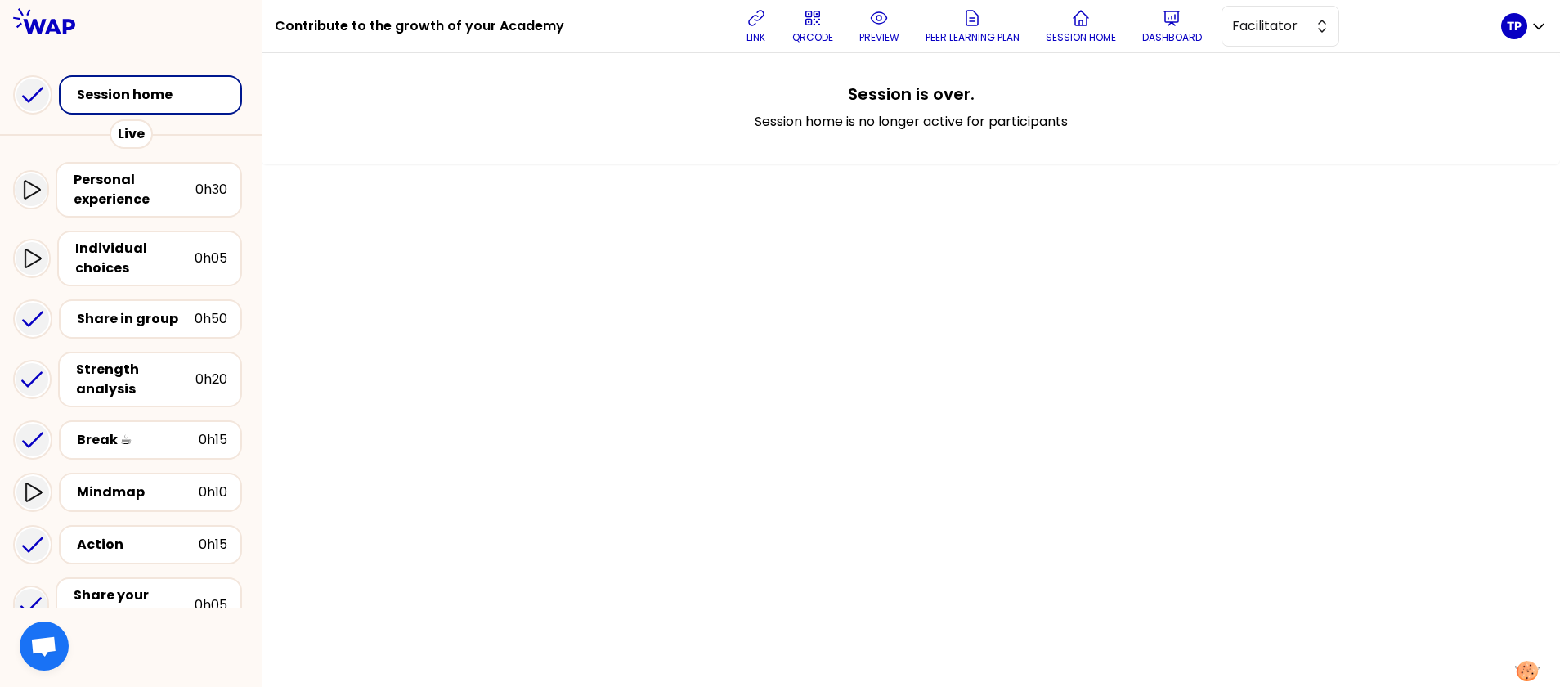
click at [172, 99] on div "Session home" at bounding box center [155, 95] width 157 height 20
click at [1236, 28] on button "Facilitator" at bounding box center [1280, 26] width 118 height 41
click at [1276, 64] on span "Editor" at bounding box center [1290, 67] width 70 height 20
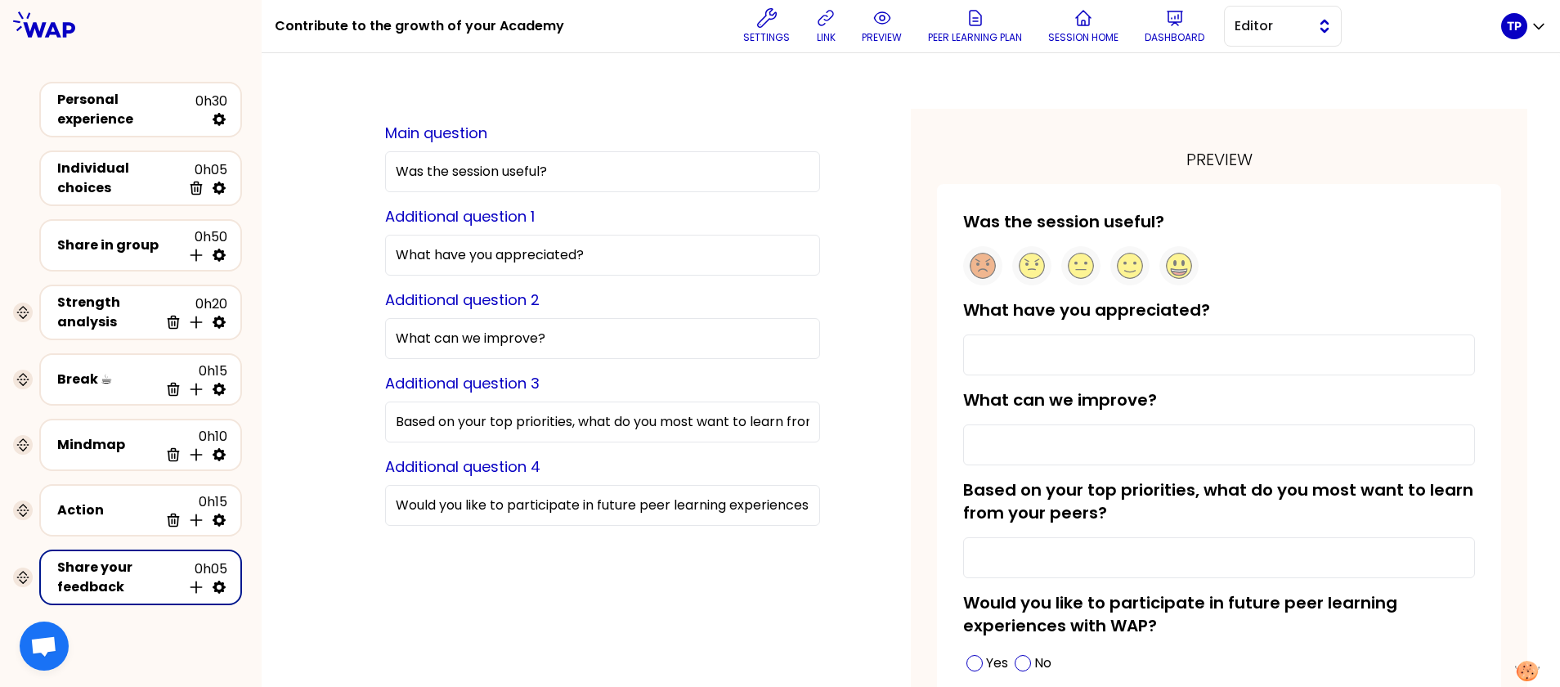
click at [1256, 36] on button "Editor" at bounding box center [1283, 26] width 118 height 41
click at [1255, 100] on li "Facilitator" at bounding box center [1283, 93] width 116 height 26
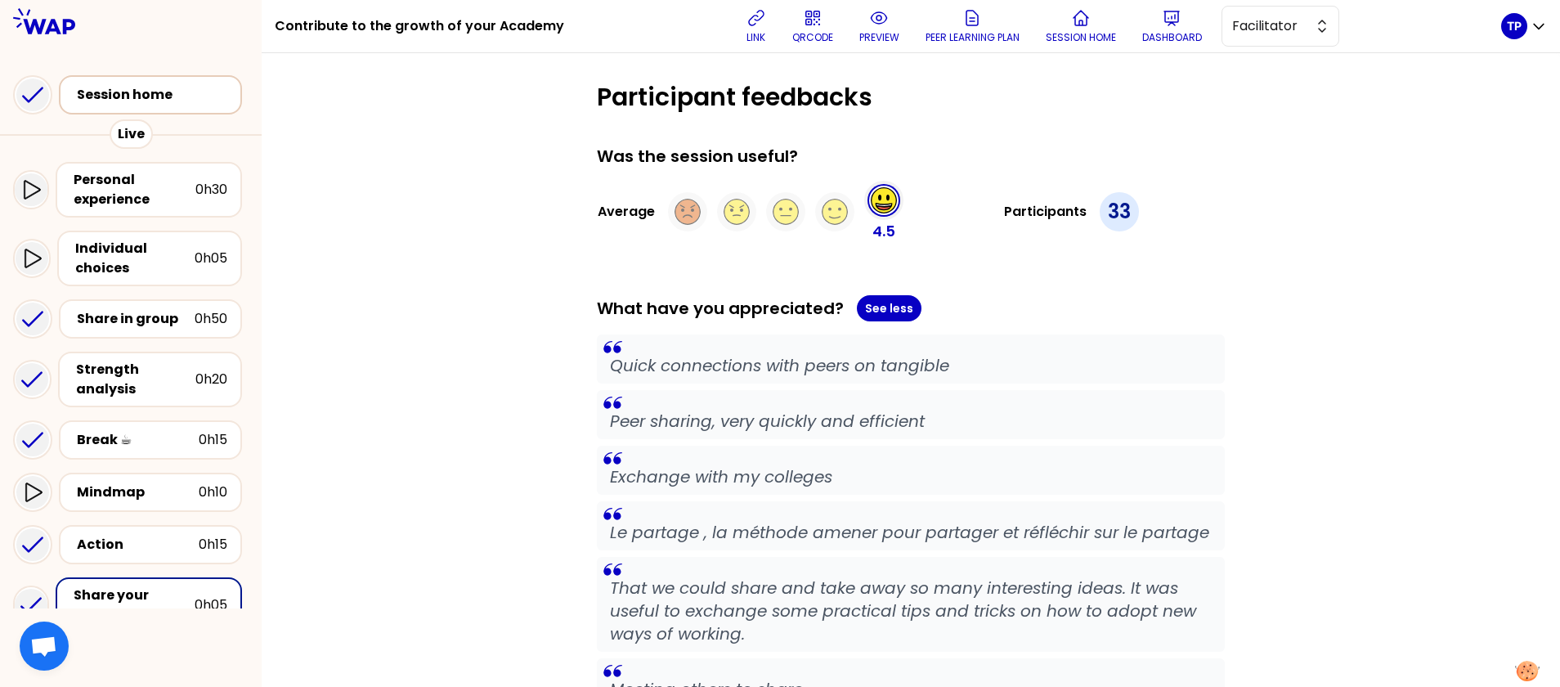
click at [194, 92] on div "Session home" at bounding box center [155, 95] width 157 height 20
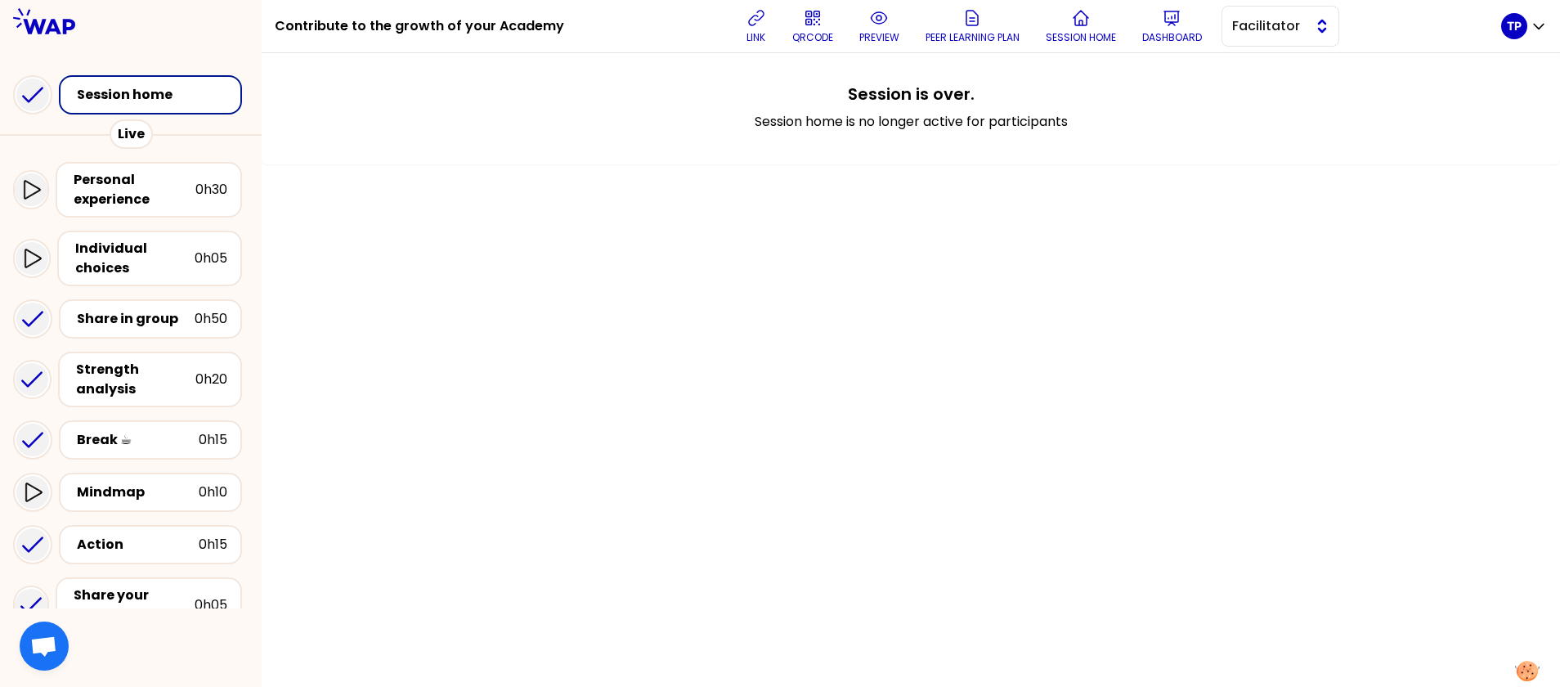
click at [1276, 25] on span "Facilitator" at bounding box center [1269, 26] width 74 height 20
click at [1283, 70] on span "Editor" at bounding box center [1290, 67] width 70 height 20
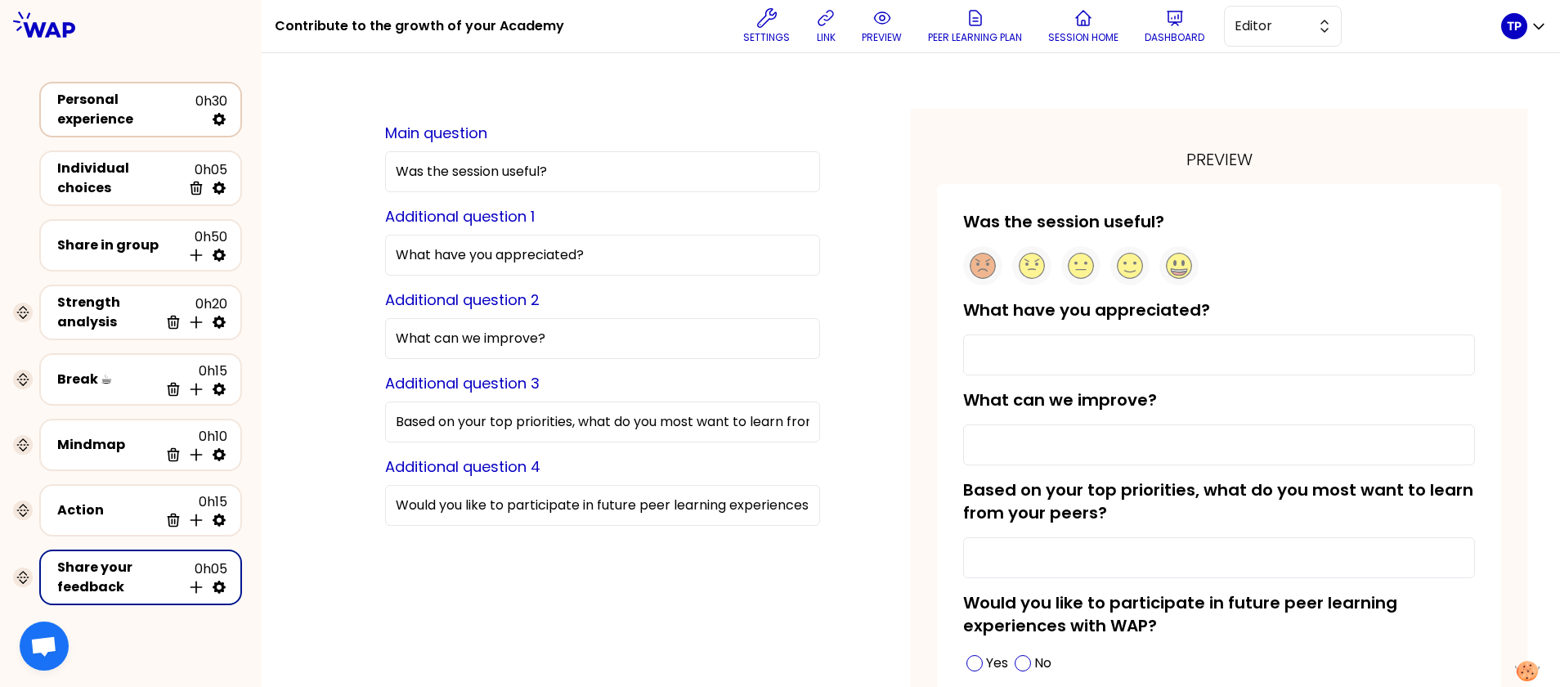
click at [93, 94] on div "Personal experience 0h30" at bounding box center [140, 109] width 173 height 39
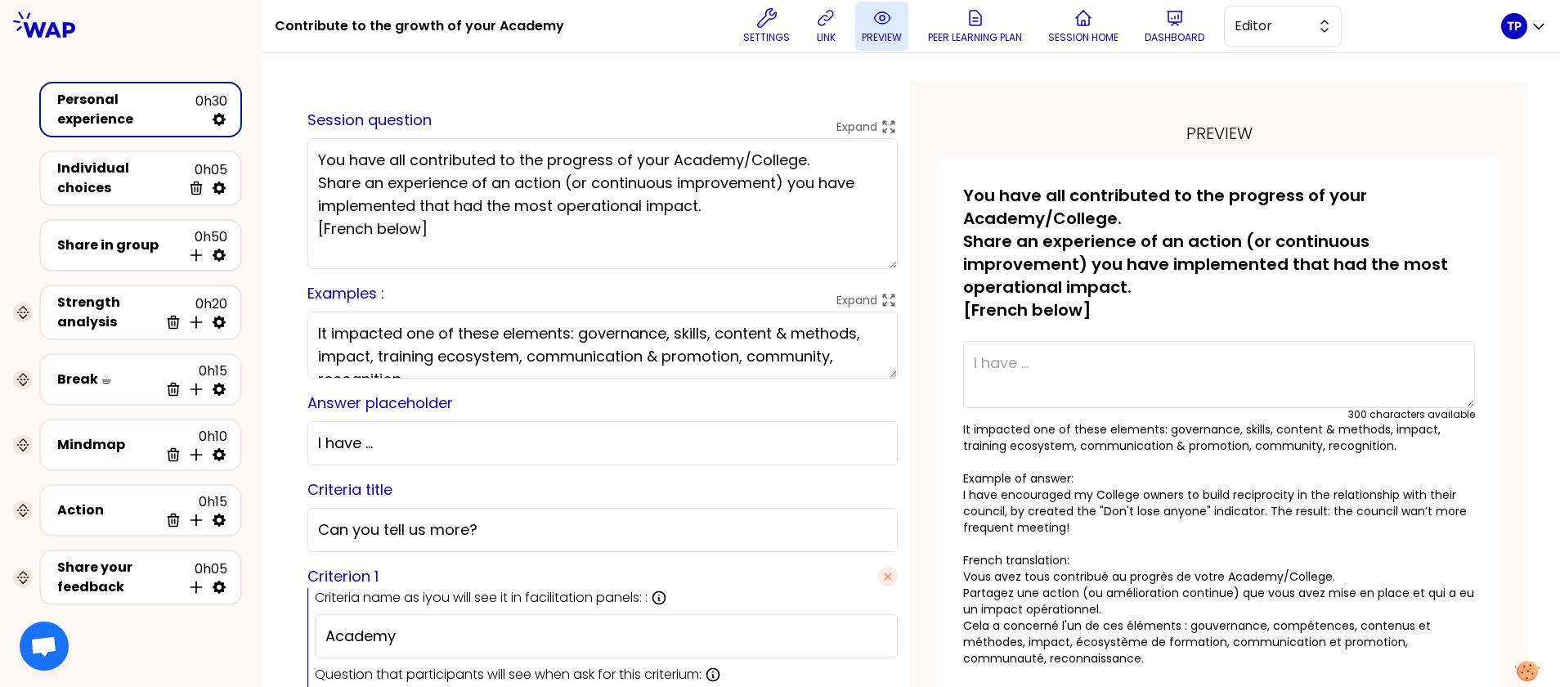
click at [885, 29] on button "preview" at bounding box center [881, 26] width 53 height 49
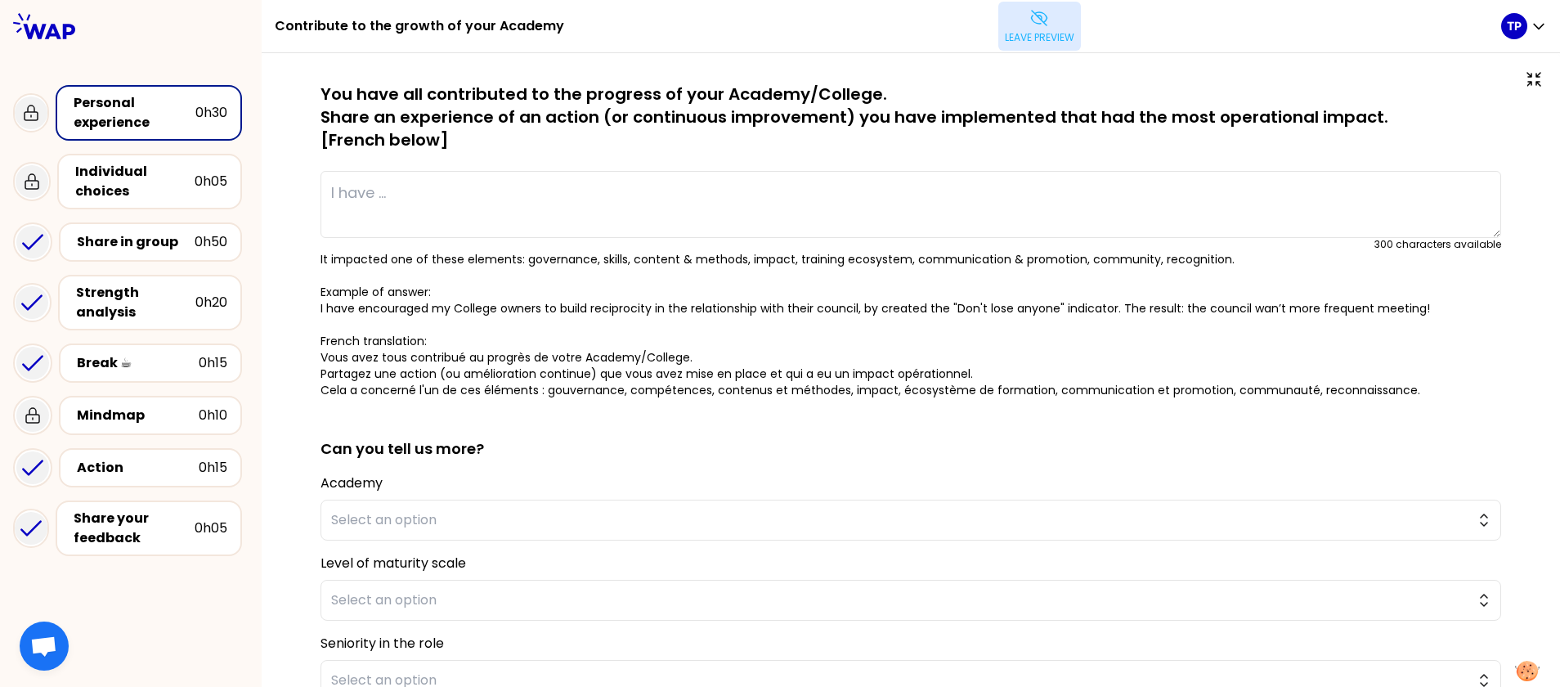
click at [1050, 29] on button "Leave preview" at bounding box center [1039, 26] width 83 height 49
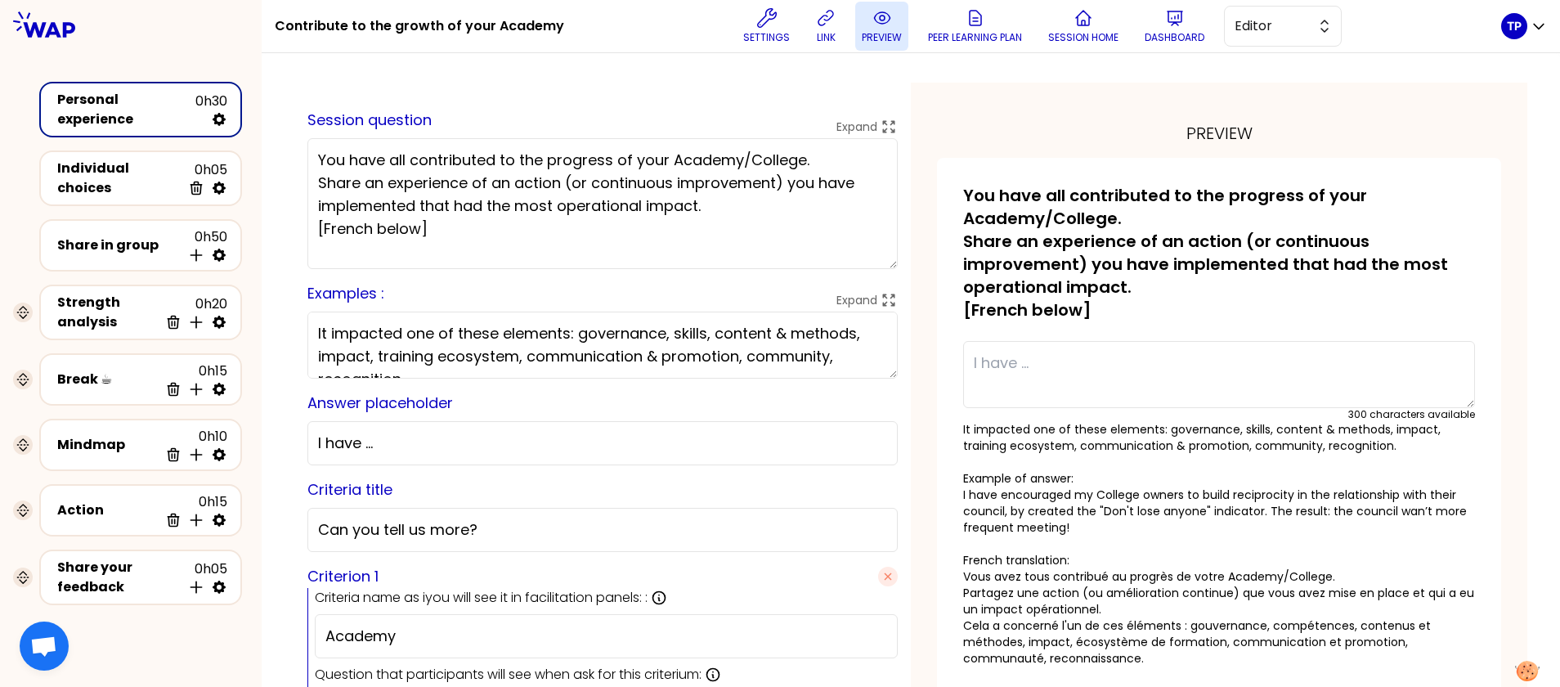
type textarea "I developed the Aero Academy's roadmap, outlining its strategy and key activiti…"
click at [109, 180] on div "Individual choices" at bounding box center [119, 178] width 124 height 39
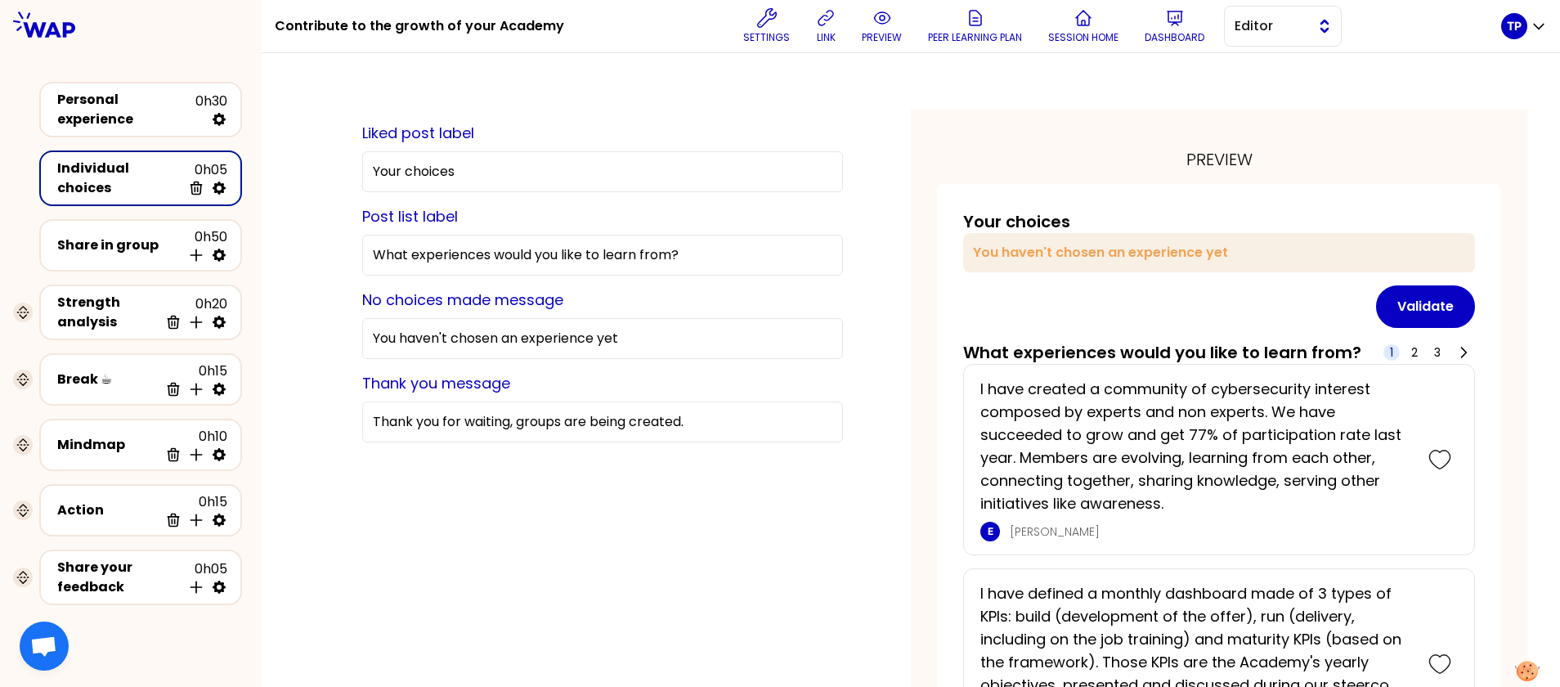
click at [1266, 41] on button "Editor" at bounding box center [1283, 26] width 118 height 41
click at [1279, 100] on span "Facilitator" at bounding box center [1292, 93] width 70 height 20
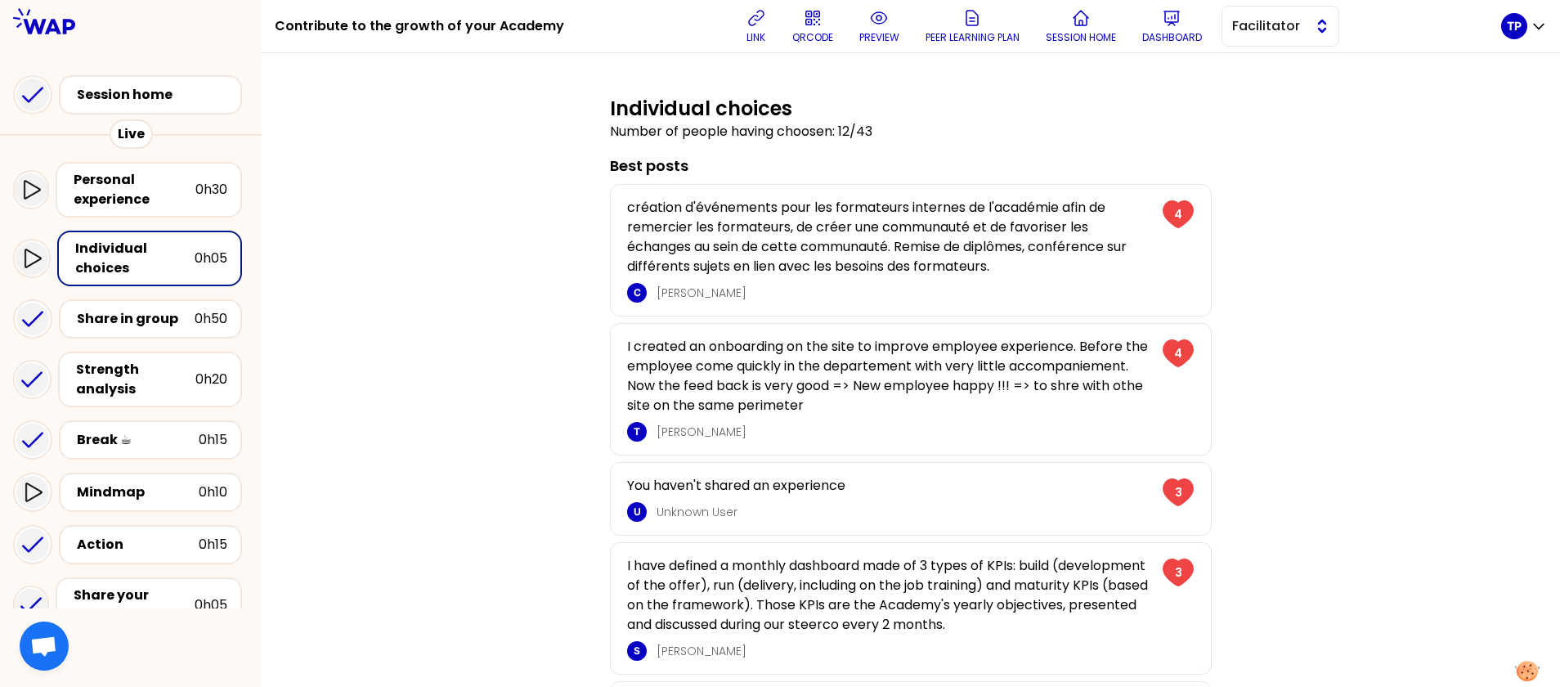
click at [1288, 24] on span "Facilitator" at bounding box center [1269, 26] width 74 height 20
click at [1283, 76] on span "Editor" at bounding box center [1290, 67] width 70 height 20
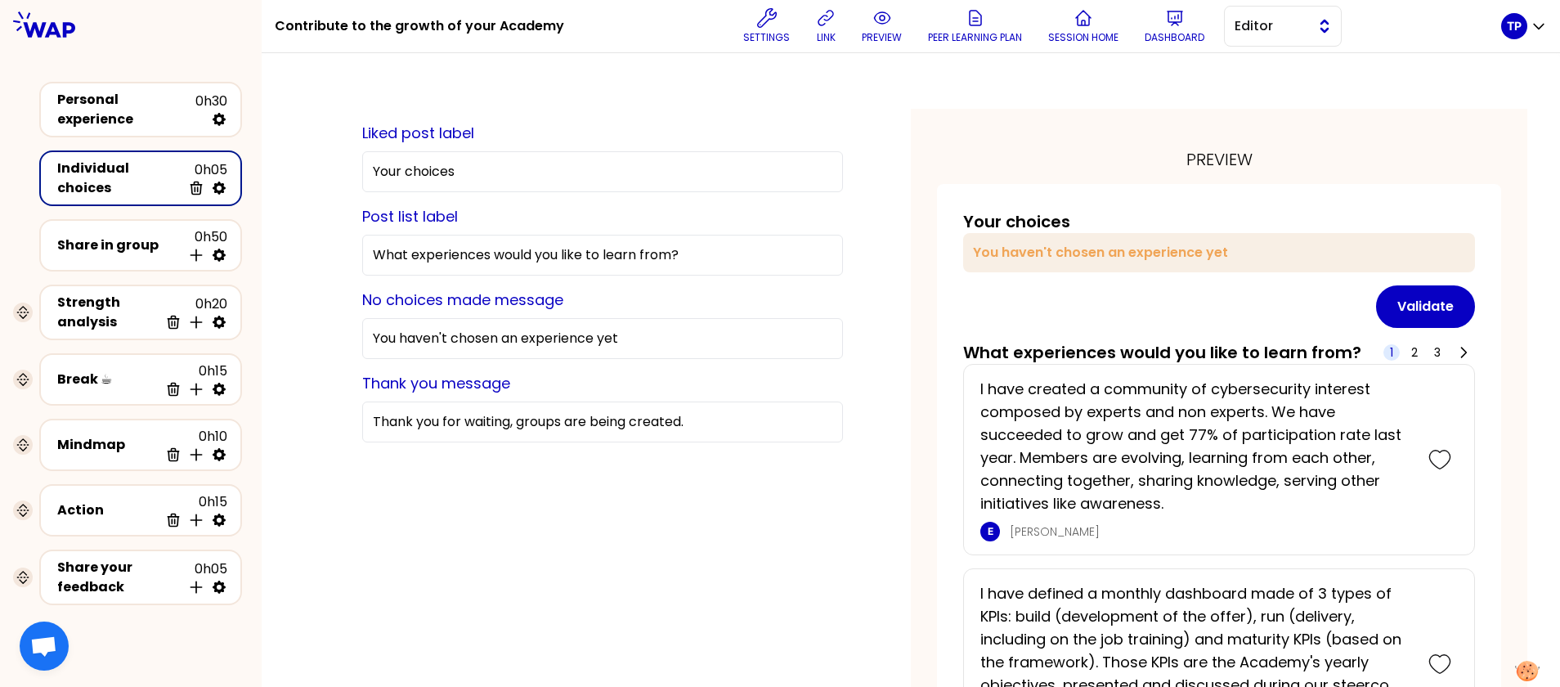
click at [1308, 32] on span "Editor" at bounding box center [1271, 26] width 74 height 20
click at [1310, 82] on li "Facilitator" at bounding box center [1283, 93] width 116 height 26
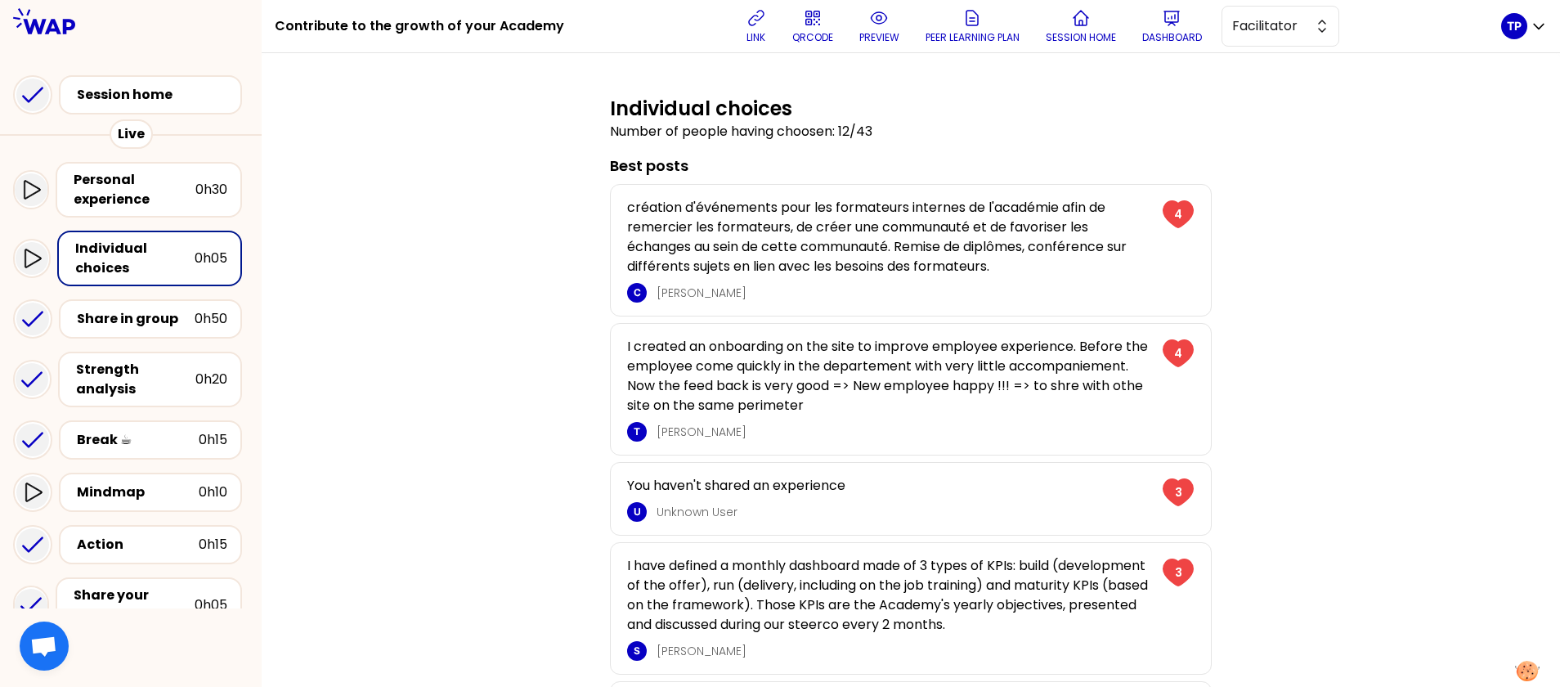
click at [311, 117] on div "Individual choices Number of people having choosen: 12/43 Best posts création d…" at bounding box center [911, 456] width 1298 height 806
click at [428, 194] on div "Individual choices Number of people having choosen: 12/43 Best posts création d…" at bounding box center [910, 455] width 1233 height 744
